Goal: Task Accomplishment & Management: Manage account settings

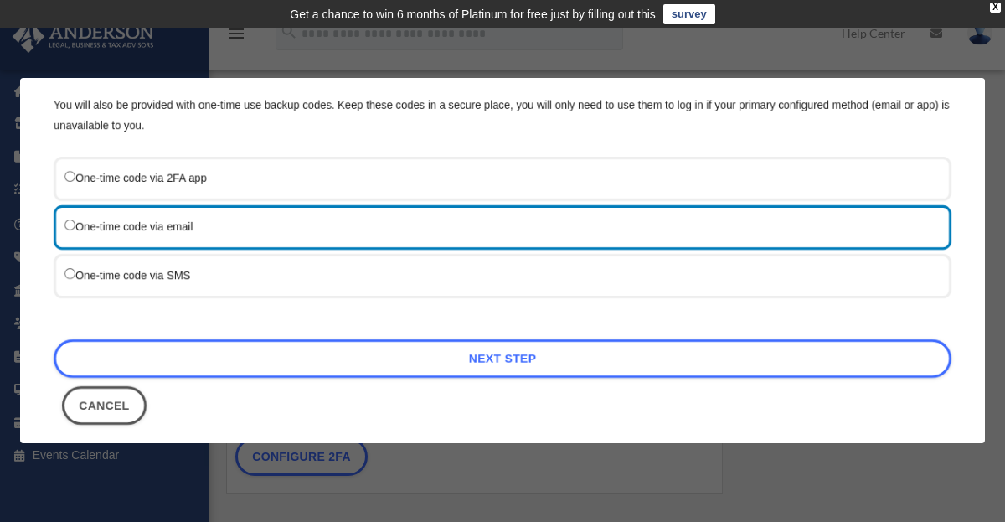
scroll to position [218, 0]
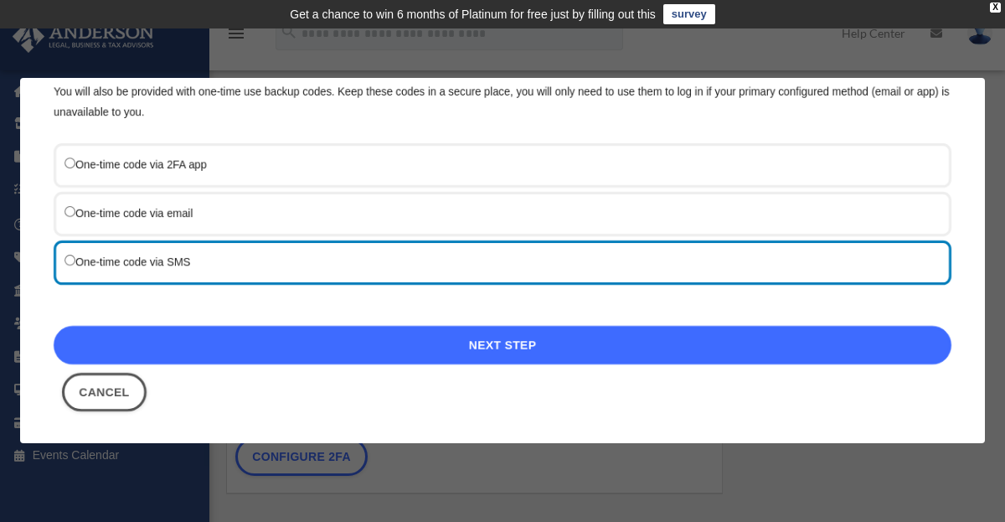
click at [517, 343] on link "Next Step" at bounding box center [503, 345] width 898 height 39
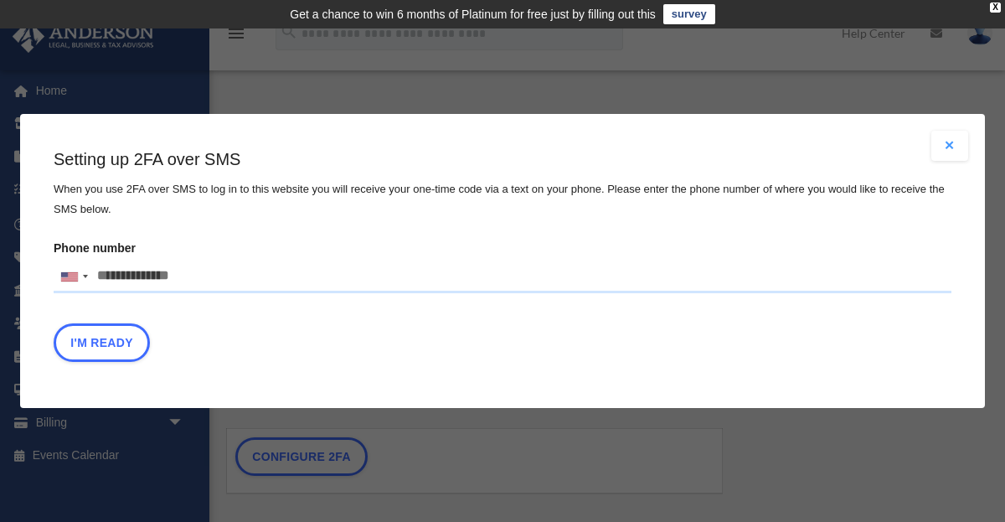
drag, startPoint x: 188, startPoint y: 279, endPoint x: 111, endPoint y: 273, distance: 77.3
click at [111, 273] on input "Phone number [GEOGRAPHIC_DATA] +1 [GEOGRAPHIC_DATA] +44 [GEOGRAPHIC_DATA] (‫[GE…" at bounding box center [503, 276] width 898 height 33
type input "**********"
click at [113, 343] on button "I'm Ready" at bounding box center [102, 342] width 96 height 39
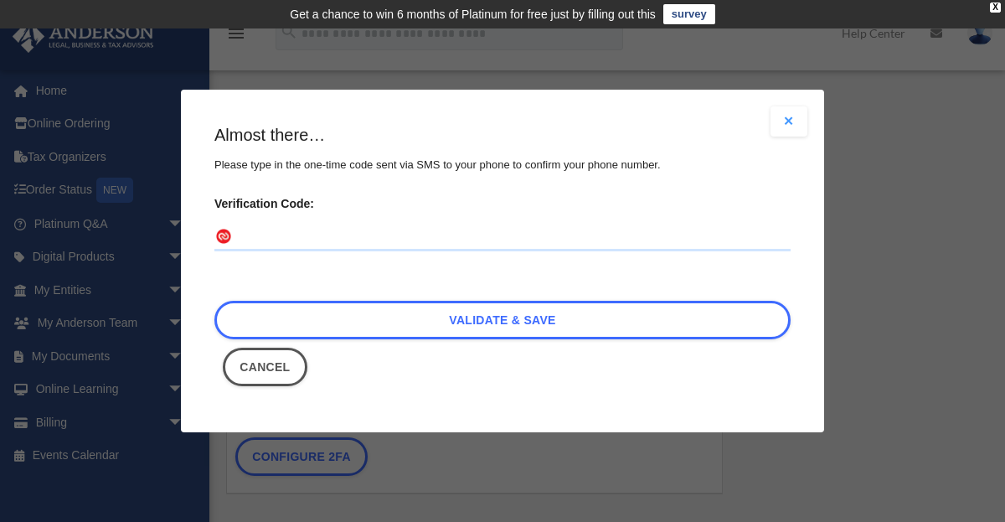
click at [234, 239] on input "Verification Code:" at bounding box center [502, 237] width 576 height 27
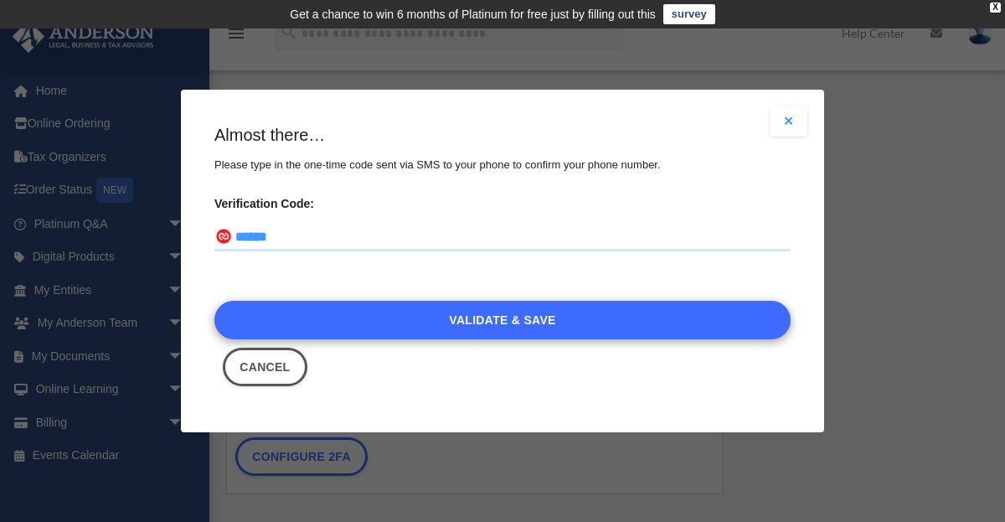
type input "******"
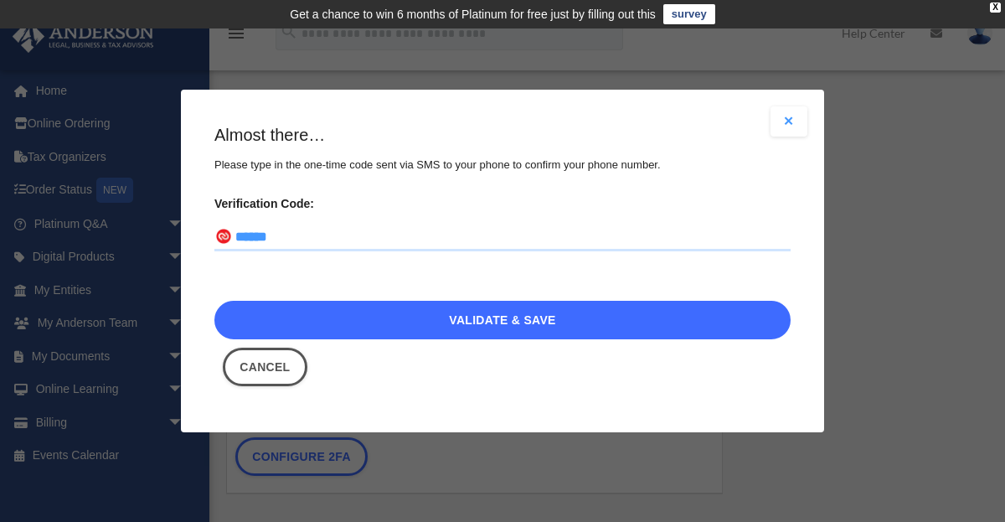
click at [480, 323] on link "Validate & Save" at bounding box center [502, 320] width 576 height 39
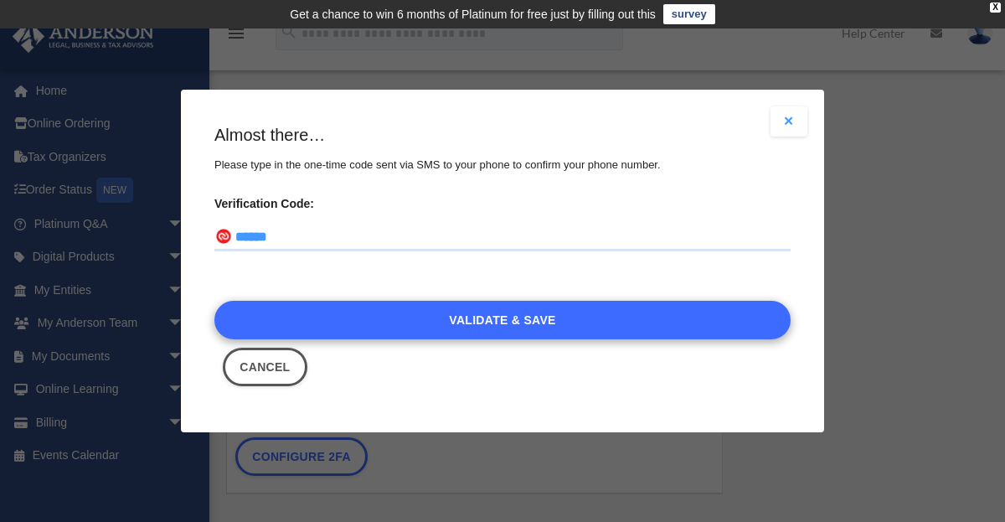
click at [480, 323] on main "Choose the 2FA method There are 3 methods available to choose from for 2FA: One…" at bounding box center [502, 258] width 576 height 271
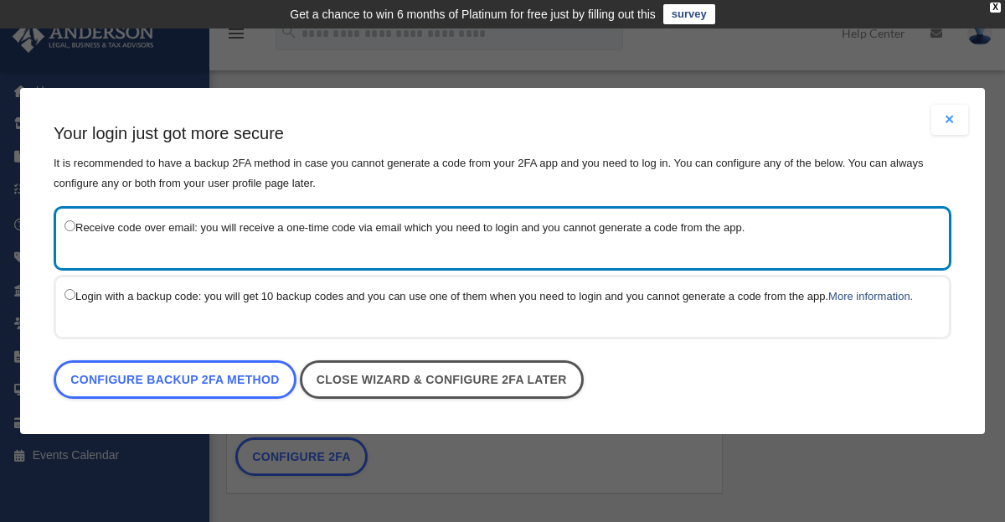
click at [626, 368] on div "Configure backup 2FA method Close wizard & configure 2FA later" at bounding box center [503, 383] width 898 height 47
click at [764, 230] on label "Receive code over email: you will receive a one-time code via email which you n…" at bounding box center [493, 227] width 859 height 21
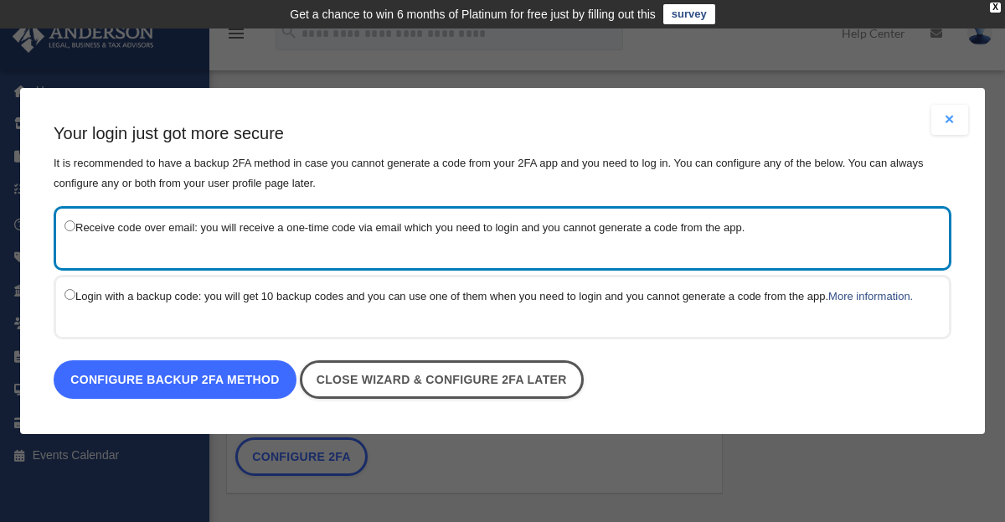
click at [219, 379] on link "Configure backup 2FA method" at bounding box center [175, 379] width 243 height 39
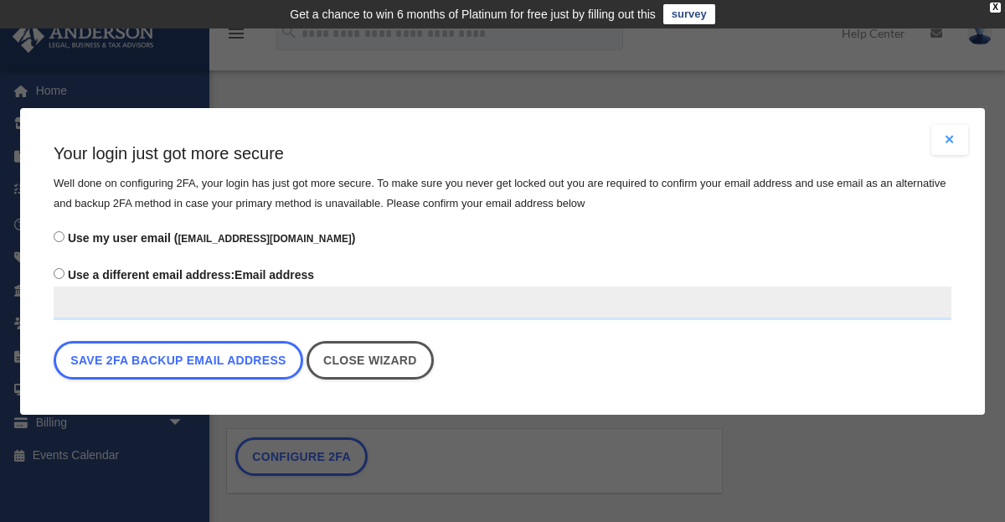
click at [196, 234] on small "[EMAIL_ADDRESS][DOMAIN_NAME]" at bounding box center [264, 239] width 173 height 12
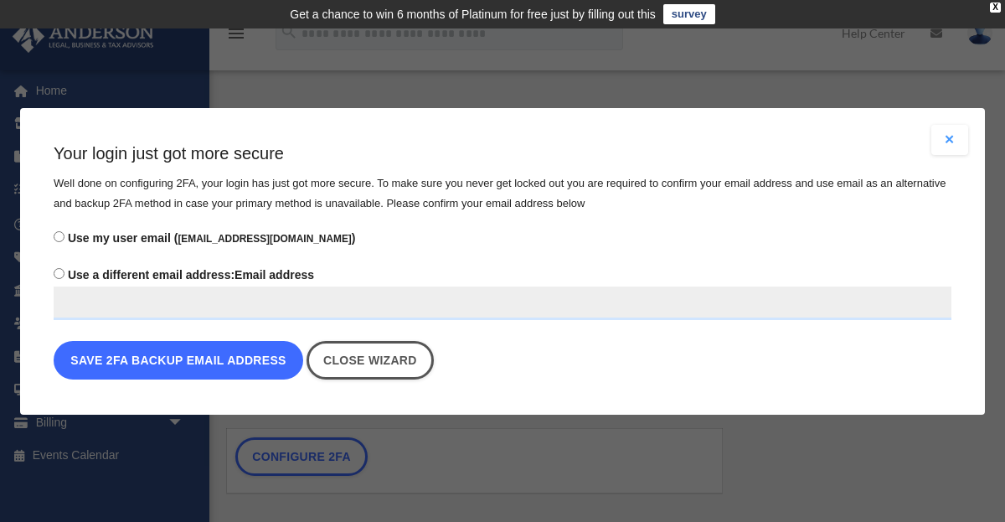
click at [188, 358] on button "Save 2FA backup email address" at bounding box center [179, 360] width 250 height 39
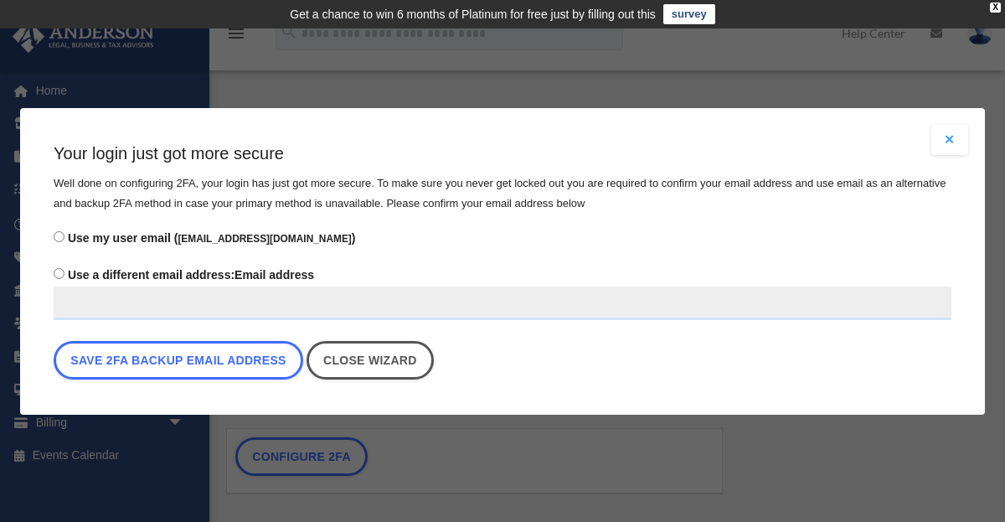
drag, startPoint x: 317, startPoint y: 431, endPoint x: 315, endPoint y: 395, distance: 36.0
click at [315, 395] on div "Are you sure? Any unsaved changes will be lost! Yes No Choose the 2FA method Th…" at bounding box center [502, 261] width 1005 height 522
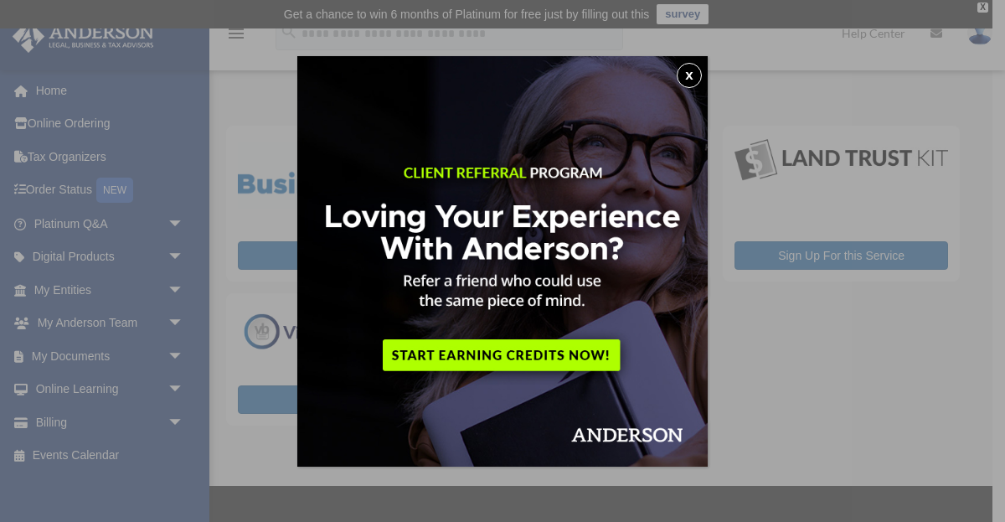
click at [690, 73] on button "x" at bounding box center [689, 75] width 25 height 25
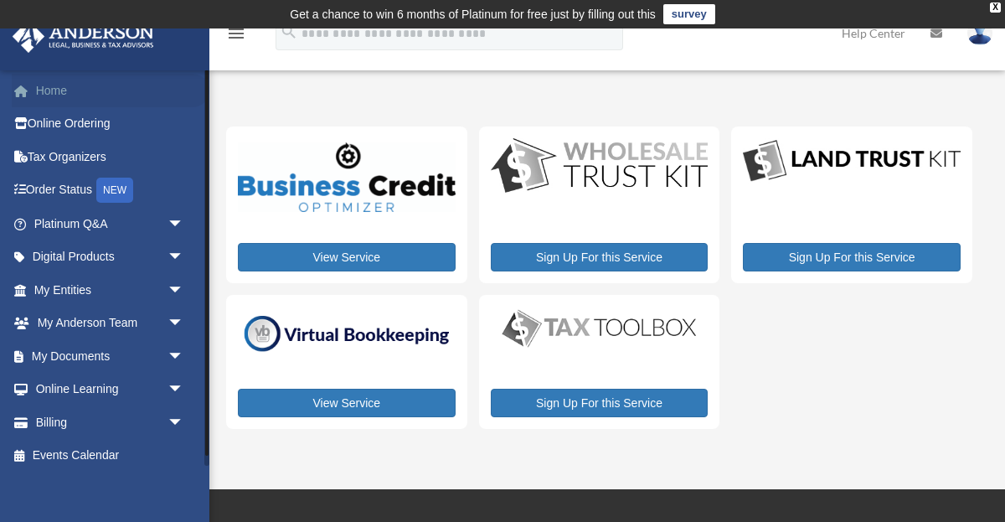
click at [60, 87] on link "Home" at bounding box center [111, 90] width 198 height 33
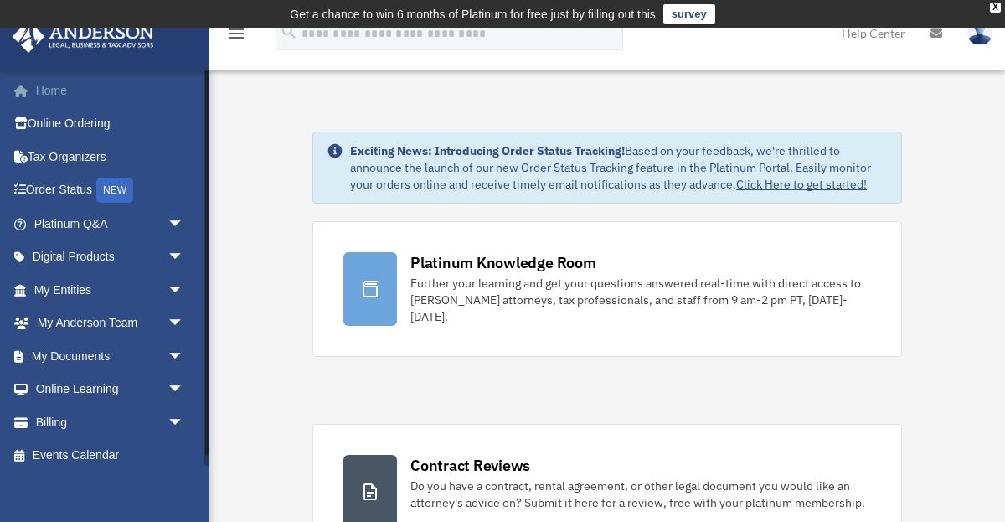
click at [45, 88] on link "Home" at bounding box center [111, 90] width 198 height 33
